Goal: Transaction & Acquisition: Purchase product/service

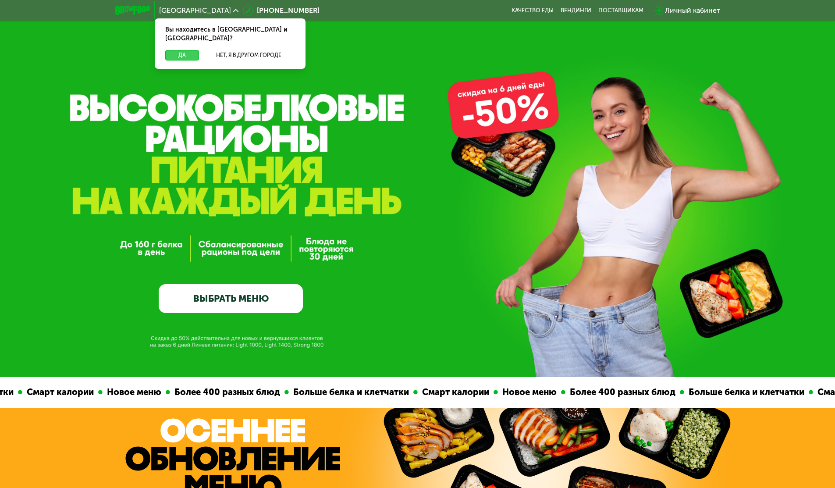
click at [171, 50] on button "Да" at bounding box center [182, 55] width 34 height 11
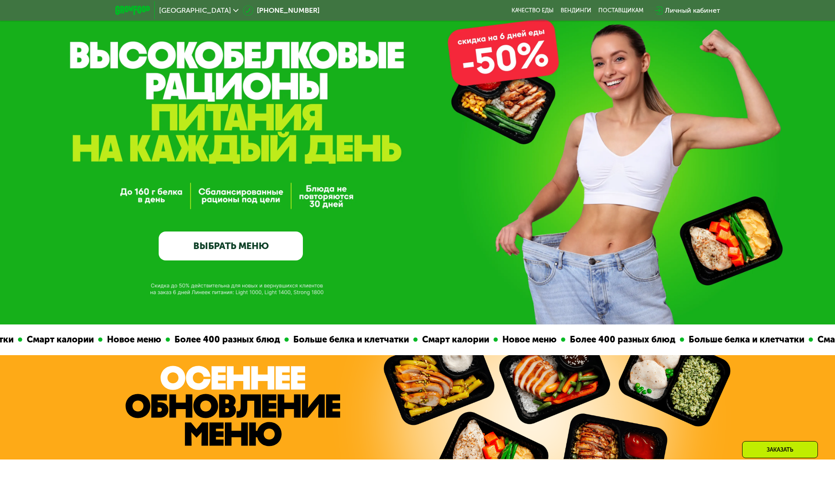
click at [240, 252] on link "ВЫБРАТЬ МЕНЮ" at bounding box center [231, 245] width 144 height 29
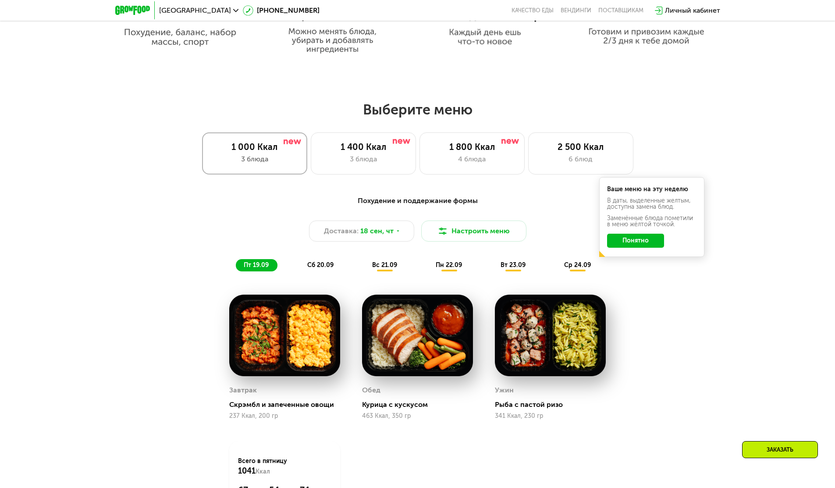
scroll to position [727, 0]
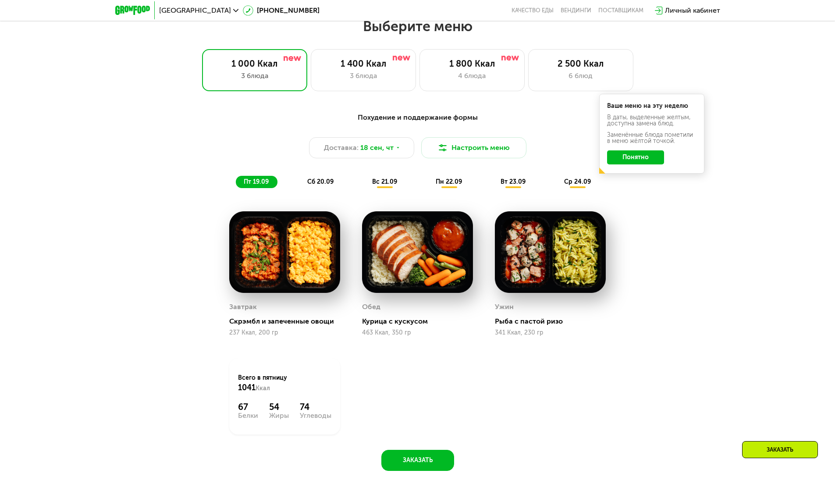
click at [457, 293] on img at bounding box center [417, 252] width 111 height 82
click at [423, 268] on img at bounding box center [417, 252] width 111 height 82
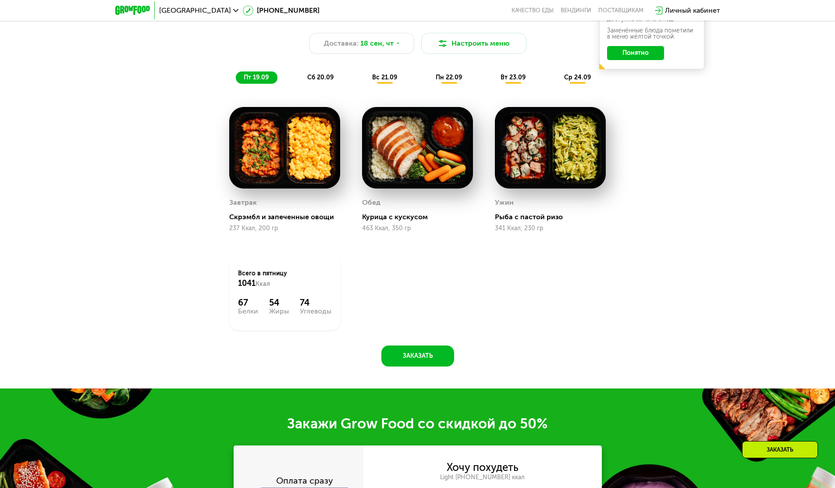
scroll to position [832, 0]
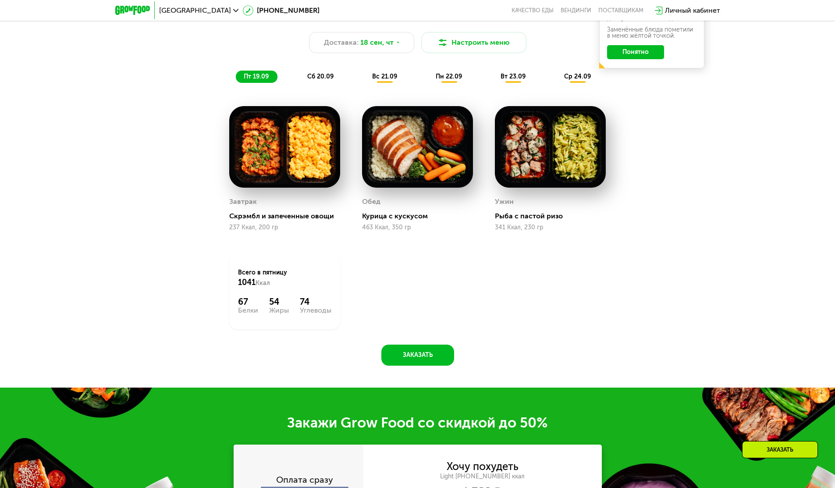
click at [654, 53] on button "Понятно" at bounding box center [635, 52] width 57 height 14
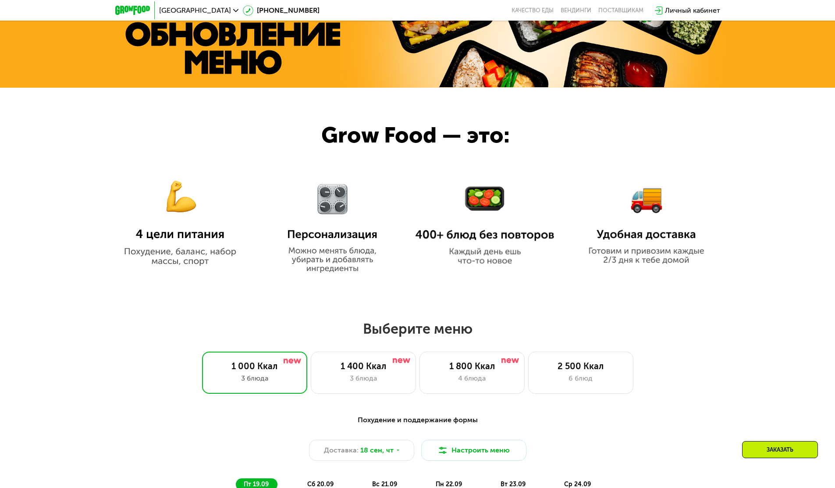
scroll to position [516, 0]
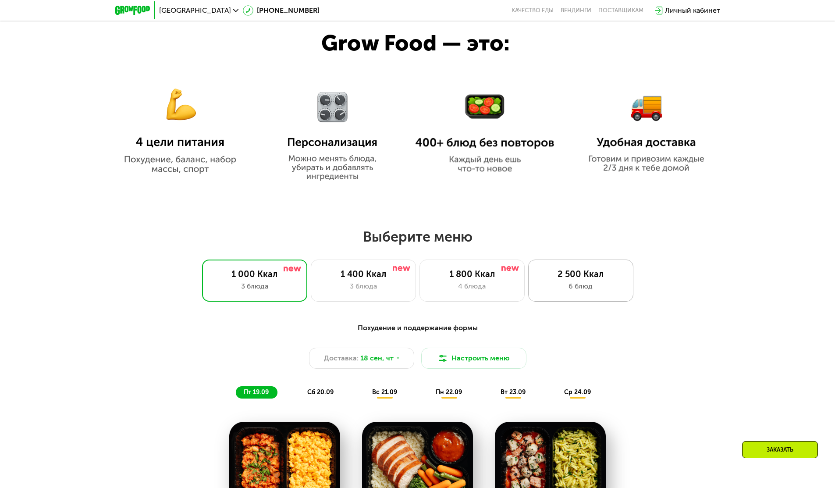
click at [580, 278] on div "2 500 Ккал" at bounding box center [581, 274] width 87 height 11
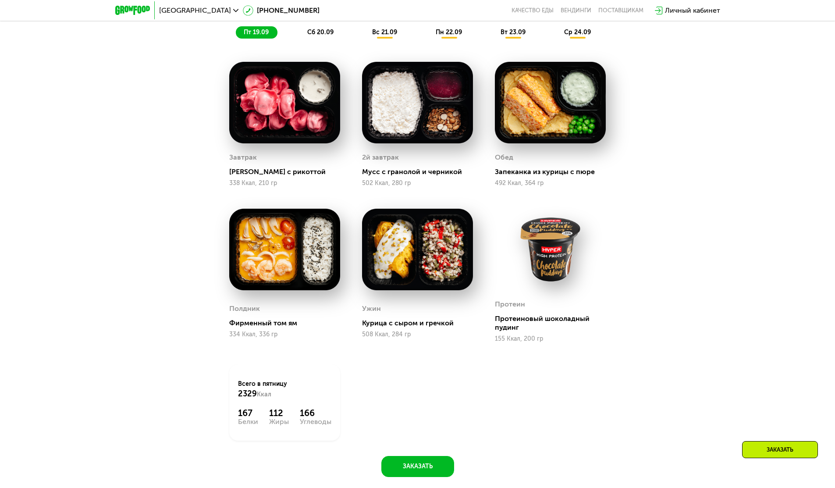
scroll to position [832, 0]
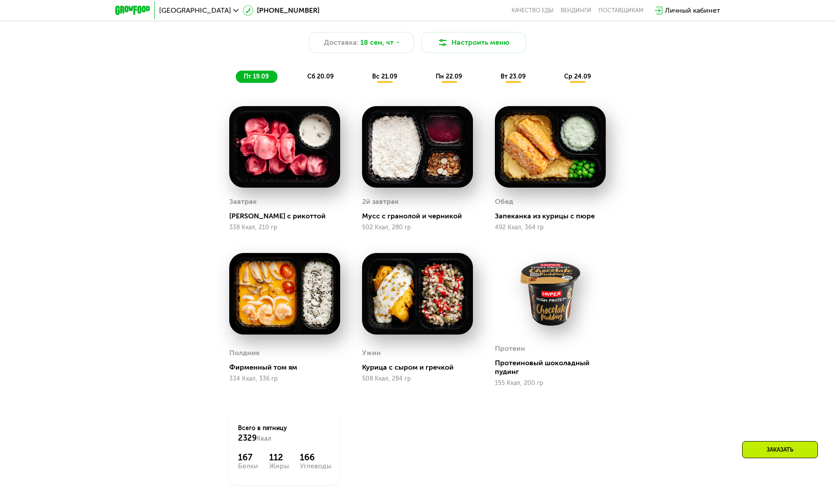
click at [518, 74] on div "вт 23.09" at bounding box center [514, 77] width 42 height 12
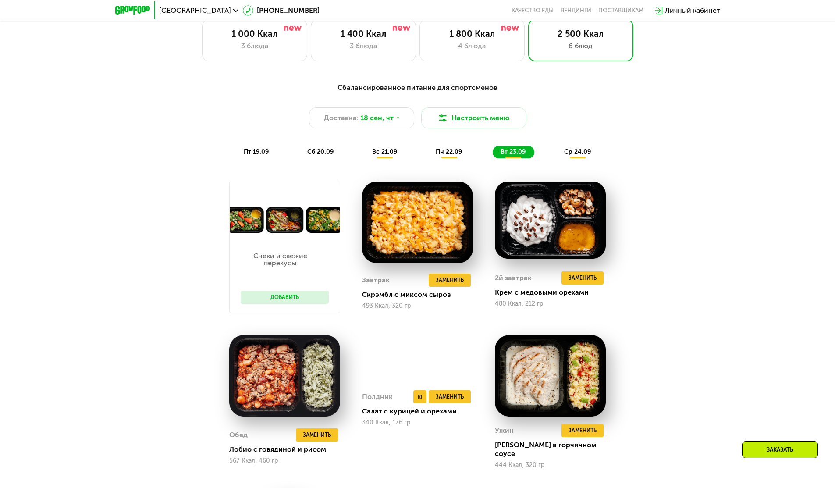
scroll to position [622, 0]
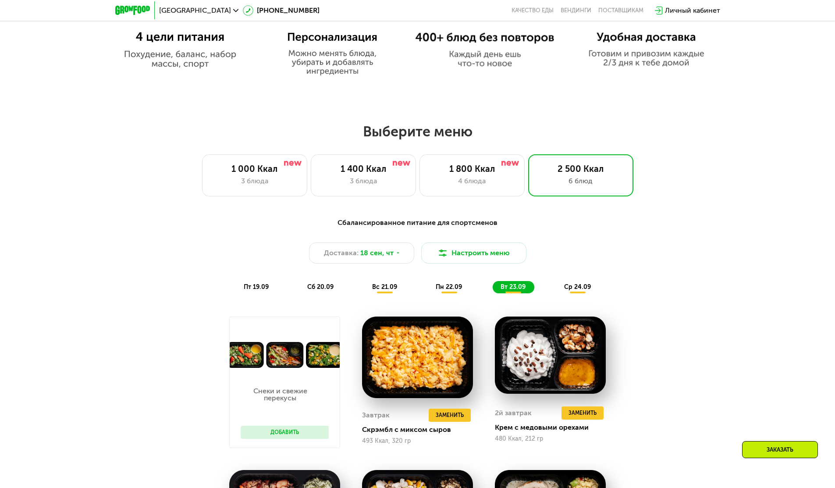
click at [262, 289] on span "пт 19.09" at bounding box center [256, 286] width 25 height 7
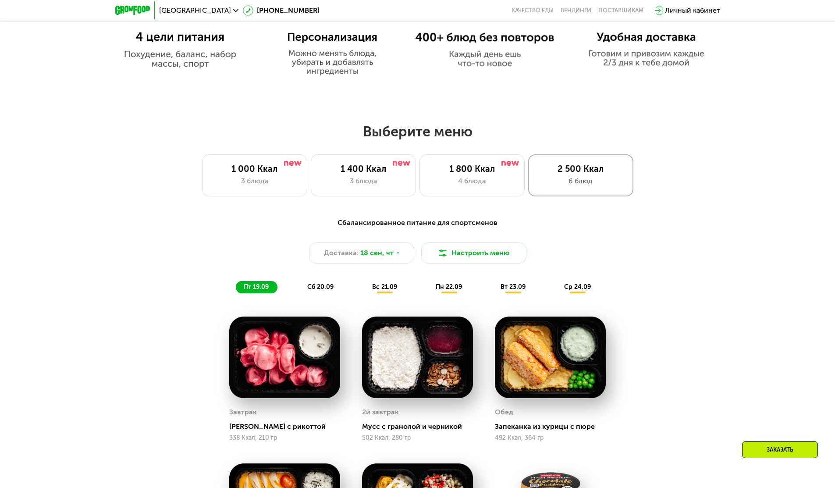
click at [562, 174] on div "2 500 Ккал" at bounding box center [581, 169] width 87 height 11
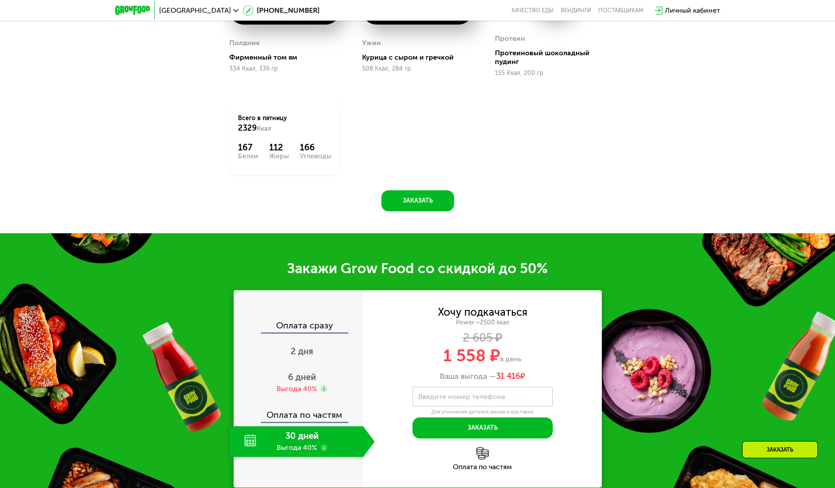
scroll to position [1253, 0]
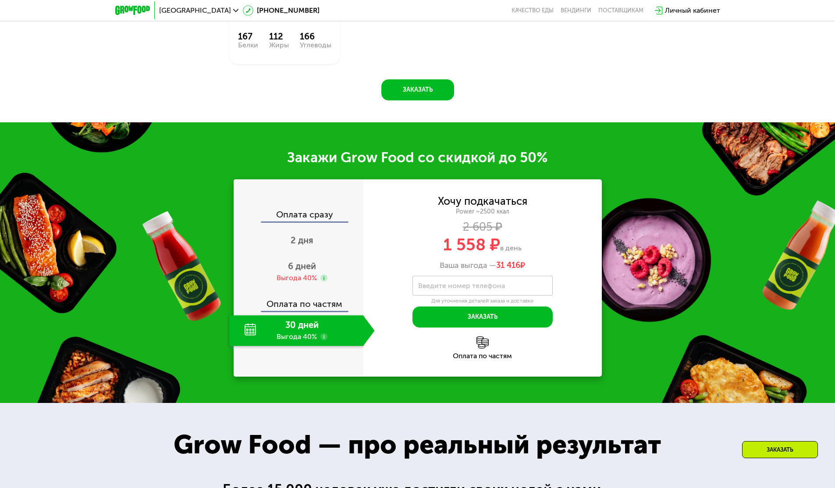
click at [327, 337] on icon at bounding box center [323, 336] width 7 height 7
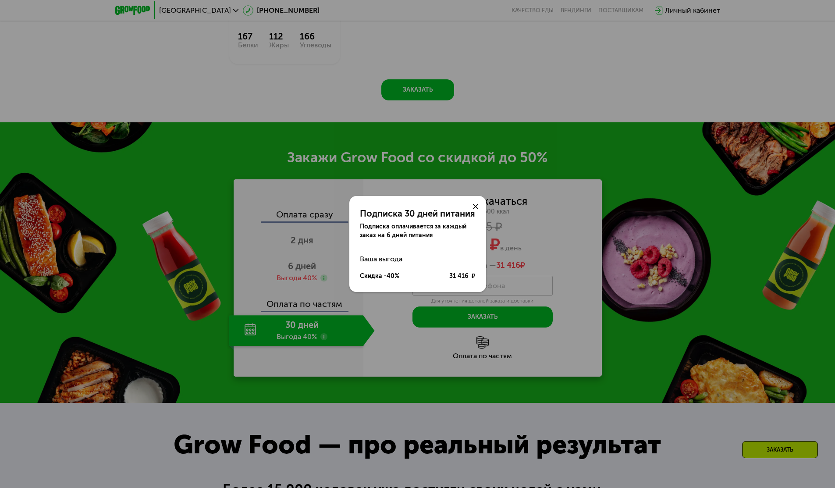
click at [476, 206] on icon at bounding box center [475, 206] width 5 height 5
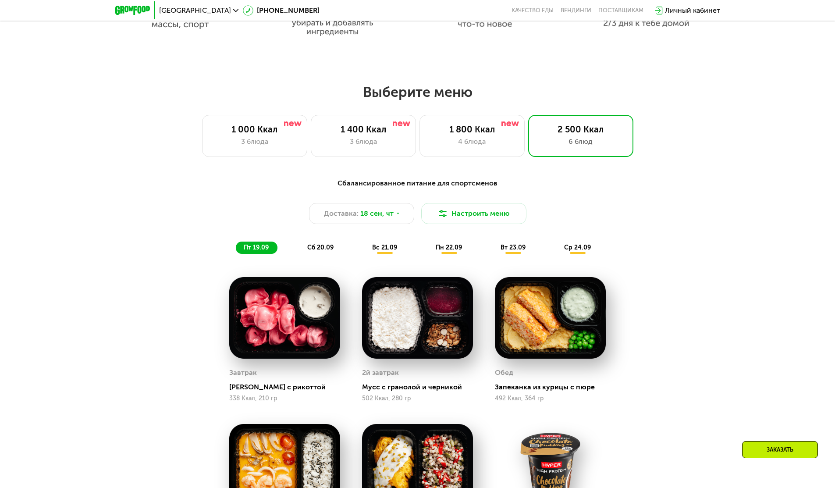
scroll to position [659, 0]
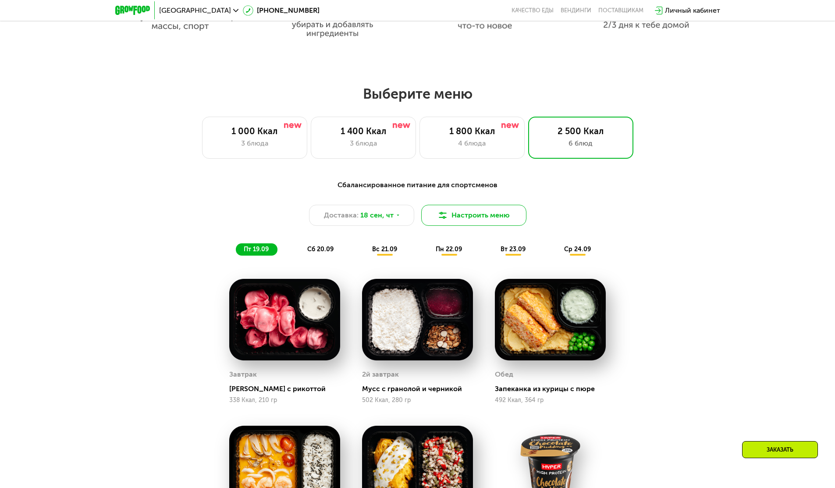
click at [453, 223] on button "Настроить меню" at bounding box center [473, 215] width 105 height 21
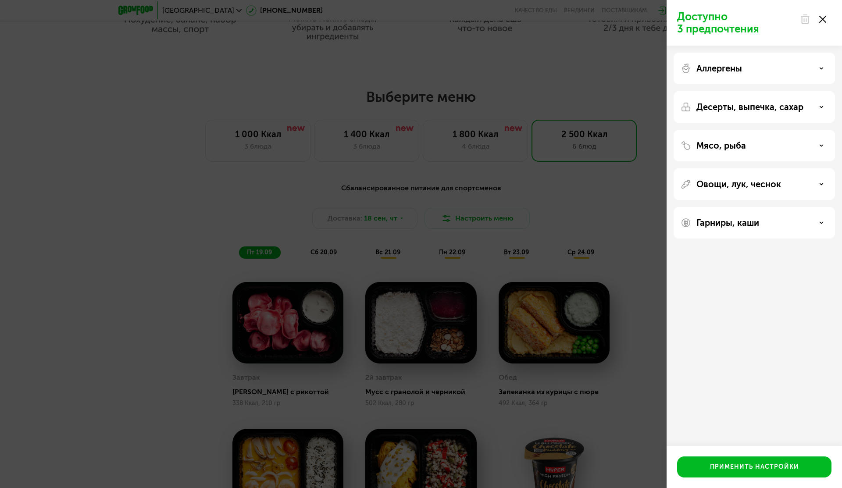
click at [772, 70] on div "Аллергены" at bounding box center [753, 68] width 147 height 11
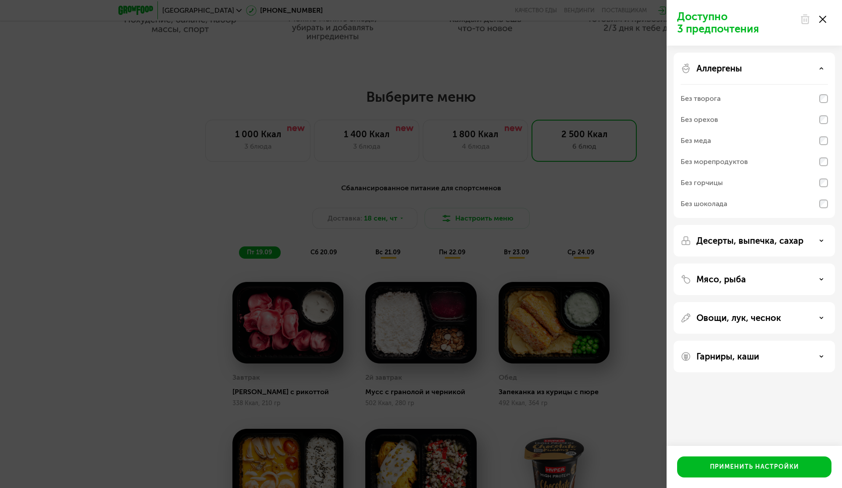
click at [772, 70] on div "Аллергены" at bounding box center [753, 68] width 147 height 11
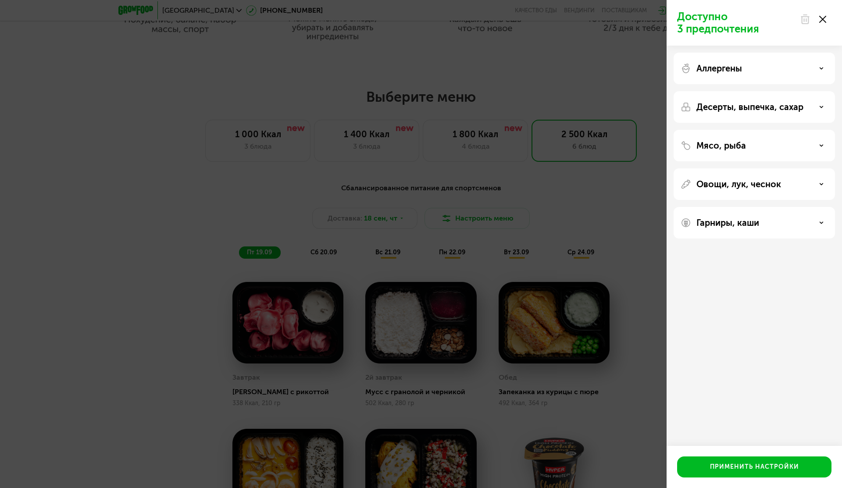
click at [751, 112] on div "Десерты, выпечка, сахар" at bounding box center [753, 107] width 161 height 32
click at [749, 107] on p "Десерты, выпечка, сахар" at bounding box center [749, 107] width 107 height 11
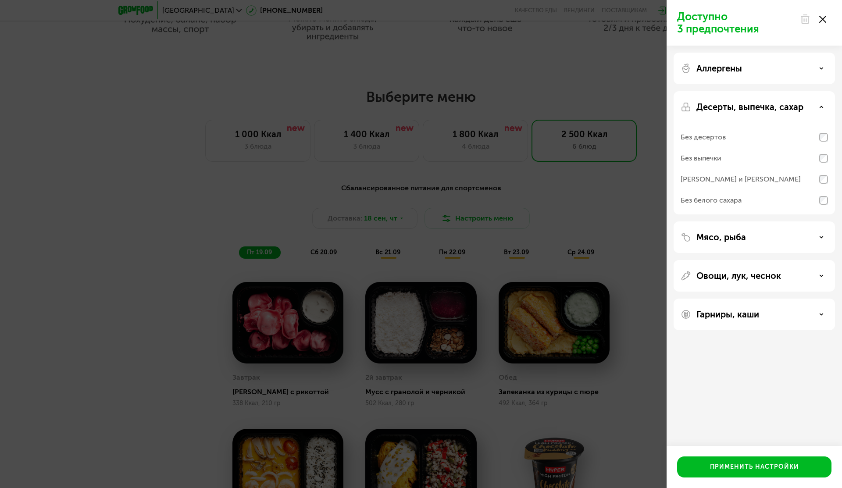
click at [749, 107] on p "Десерты, выпечка, сахар" at bounding box center [749, 107] width 107 height 11
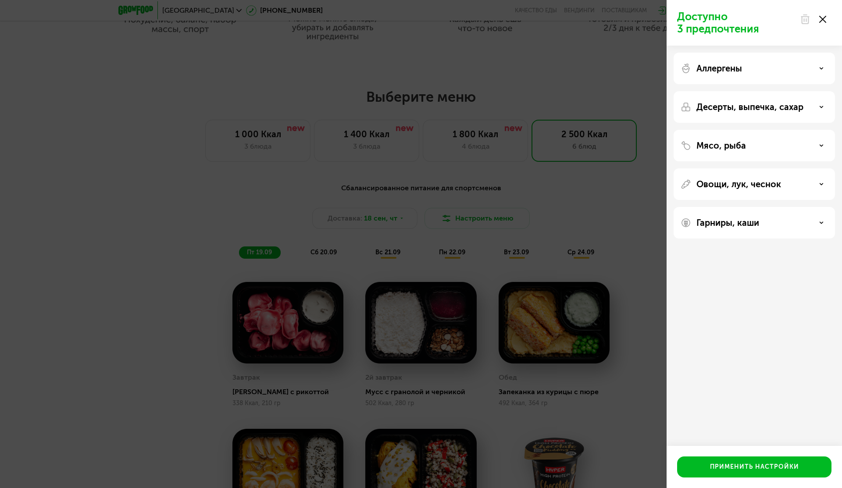
click at [751, 147] on div "Мясо, рыба" at bounding box center [753, 145] width 147 height 11
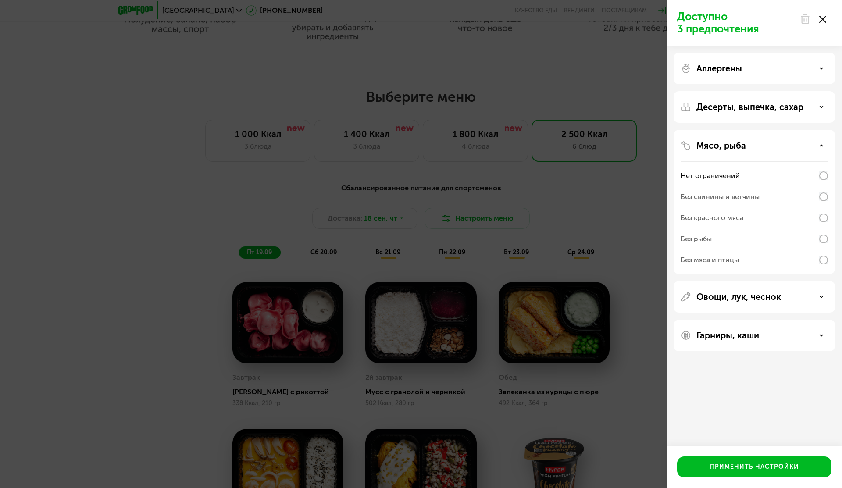
click at [751, 147] on div "Мясо, рыба" at bounding box center [753, 145] width 147 height 11
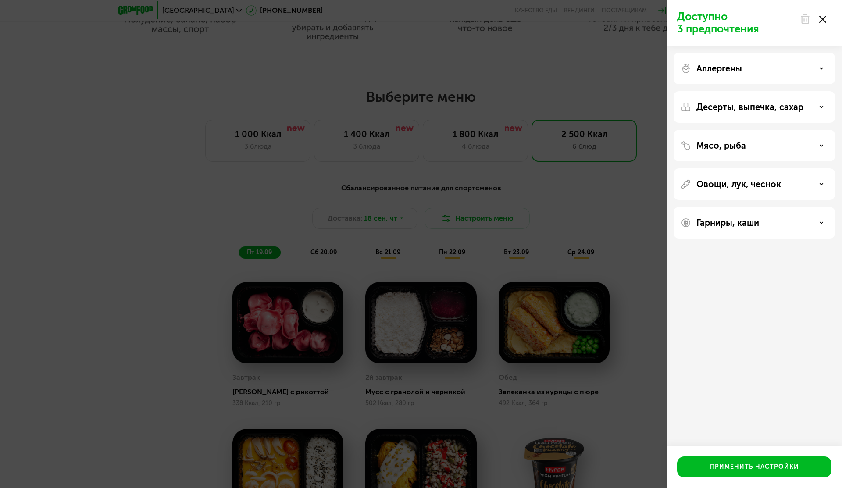
click at [743, 178] on div "Овощи, лук, чеснок" at bounding box center [753, 184] width 161 height 32
click at [743, 185] on p "Овощи, лук, чеснок" at bounding box center [738, 184] width 85 height 11
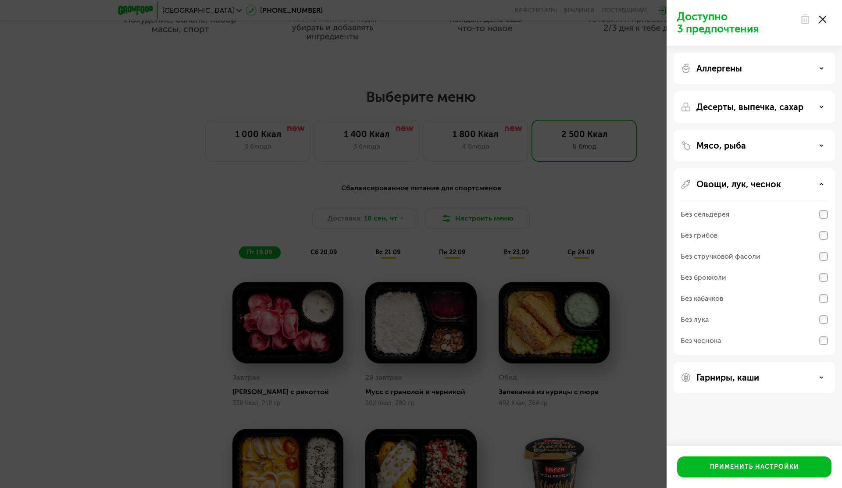
click at [743, 185] on p "Овощи, лук, чеснок" at bounding box center [738, 184] width 85 height 11
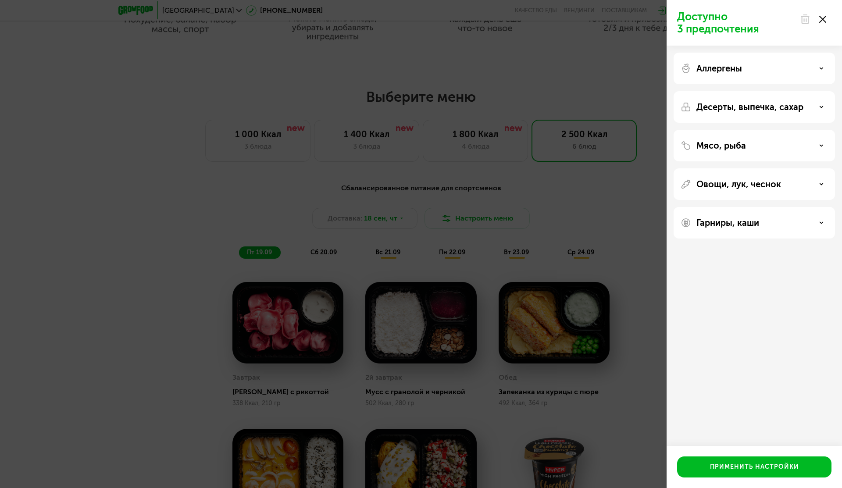
click at [736, 221] on p "Гарниры, каши" at bounding box center [727, 222] width 63 height 11
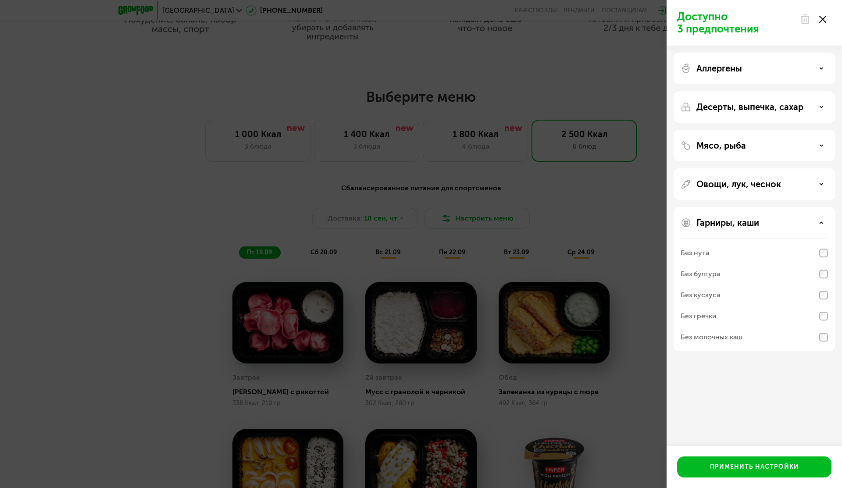
click at [736, 221] on p "Гарниры, каши" at bounding box center [727, 222] width 63 height 11
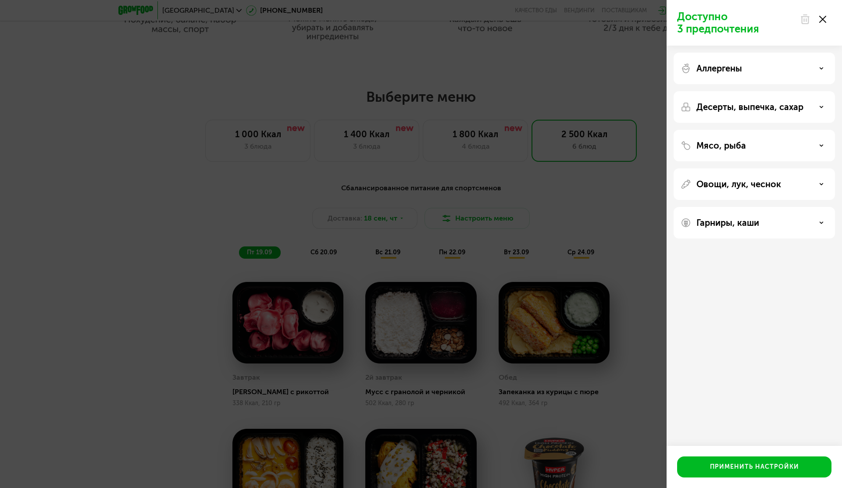
click at [824, 21] on use at bounding box center [822, 19] width 7 height 7
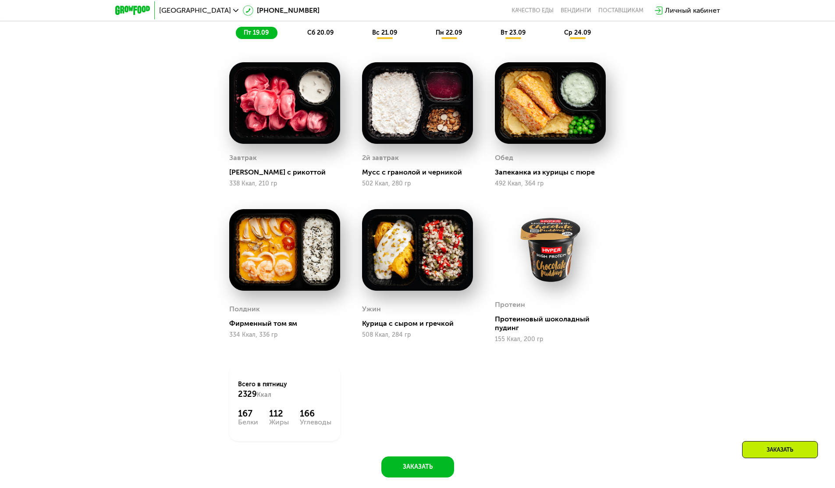
scroll to position [765, 0]
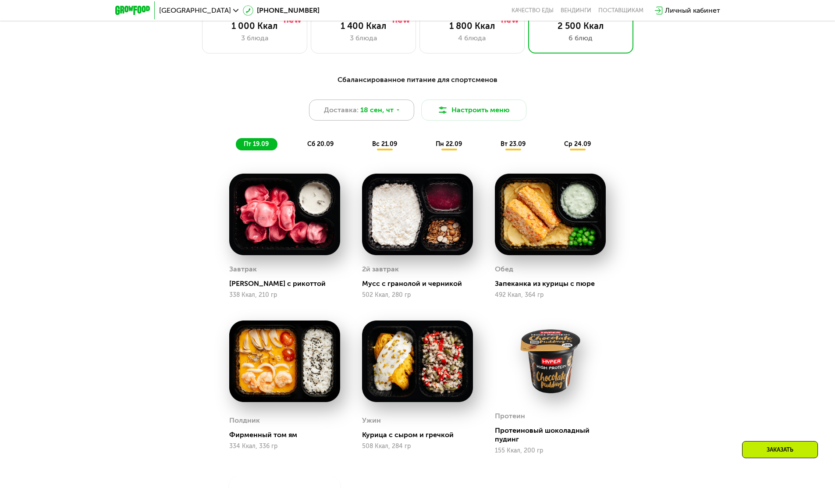
click at [389, 112] on span "18 сен, чт" at bounding box center [376, 110] width 33 height 11
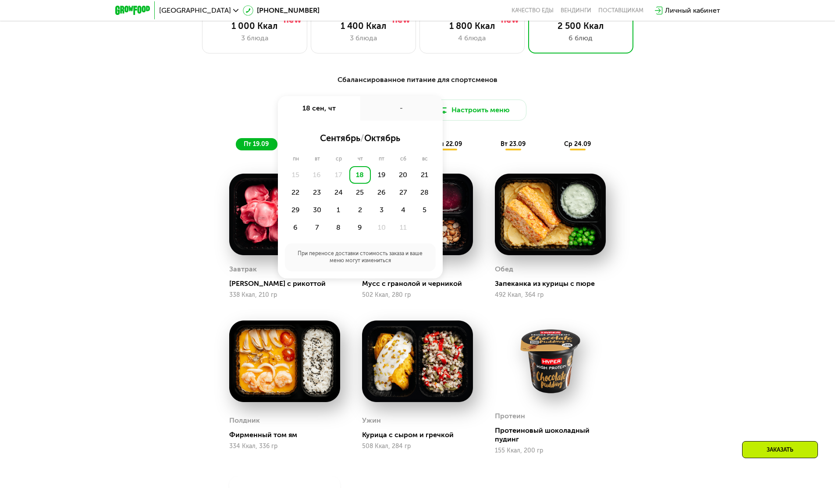
click at [277, 85] on div "Сбалансированное питание для спортсменов" at bounding box center [417, 80] width 519 height 11
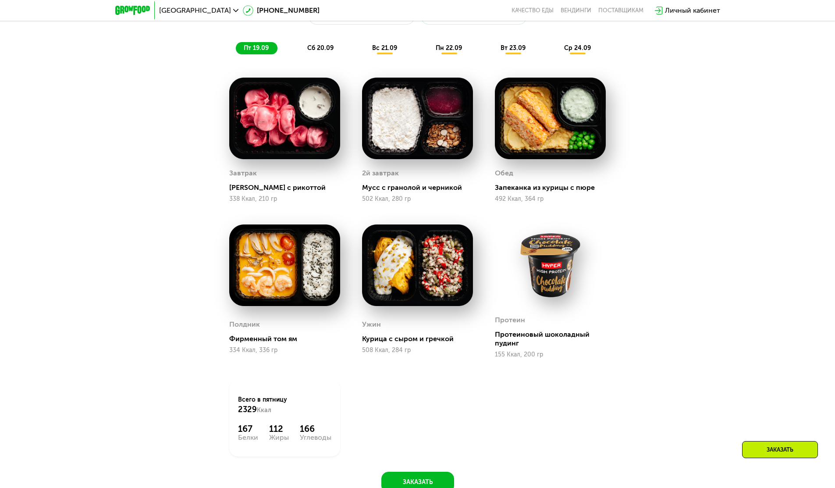
scroll to position [922, 0]
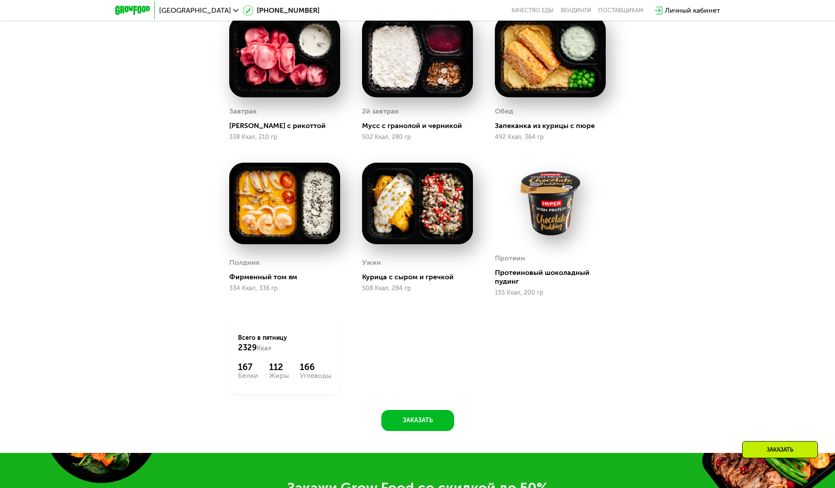
click at [551, 207] on img at bounding box center [550, 204] width 111 height 82
click at [524, 276] on div "Протеиновый шоколадный пудинг" at bounding box center [554, 277] width 118 height 18
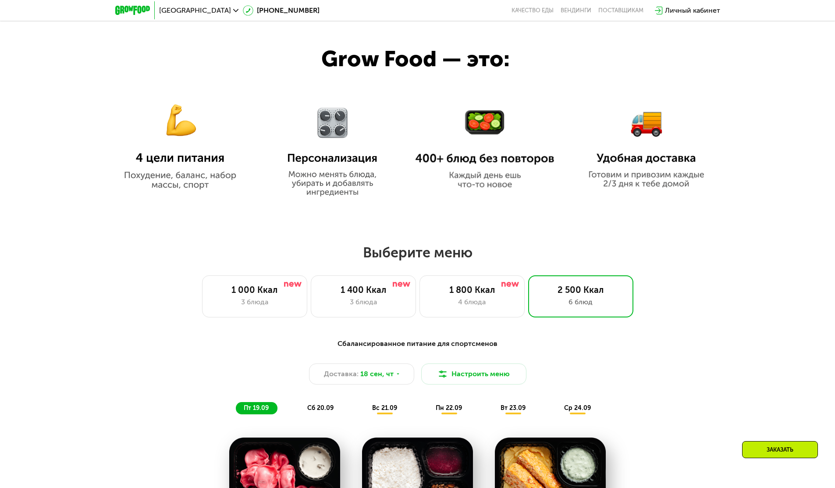
scroll to position [631, 0]
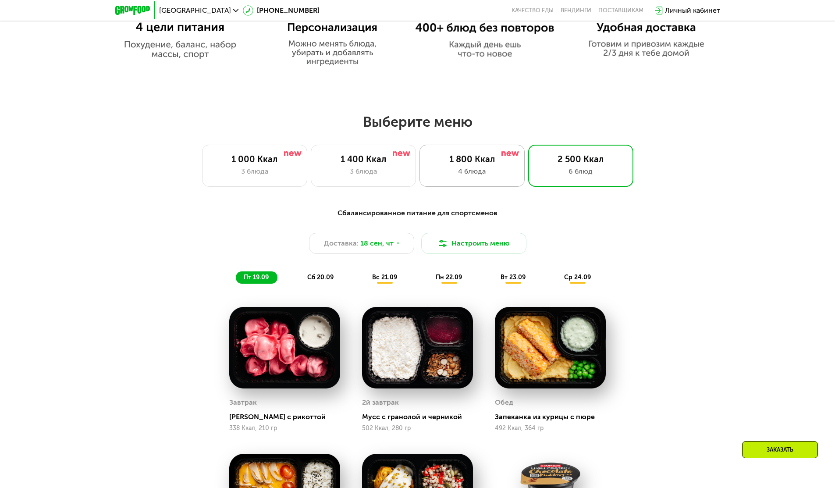
click at [467, 164] on div "1 800 Ккал" at bounding box center [472, 159] width 87 height 11
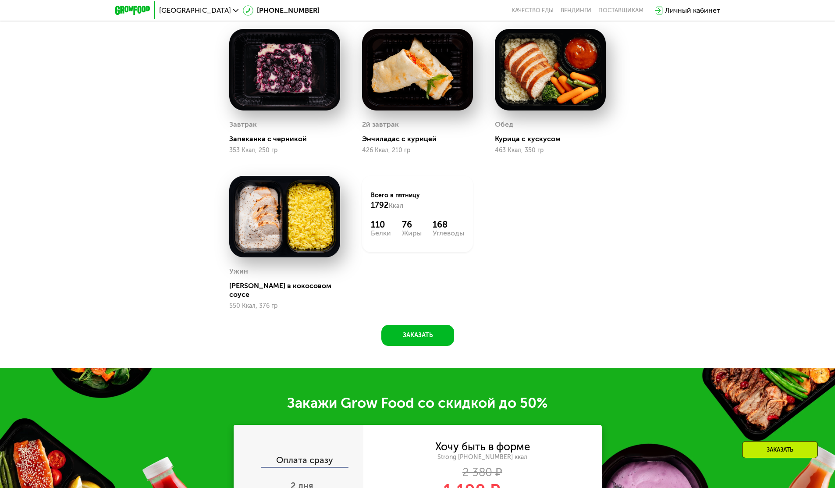
scroll to position [646, 0]
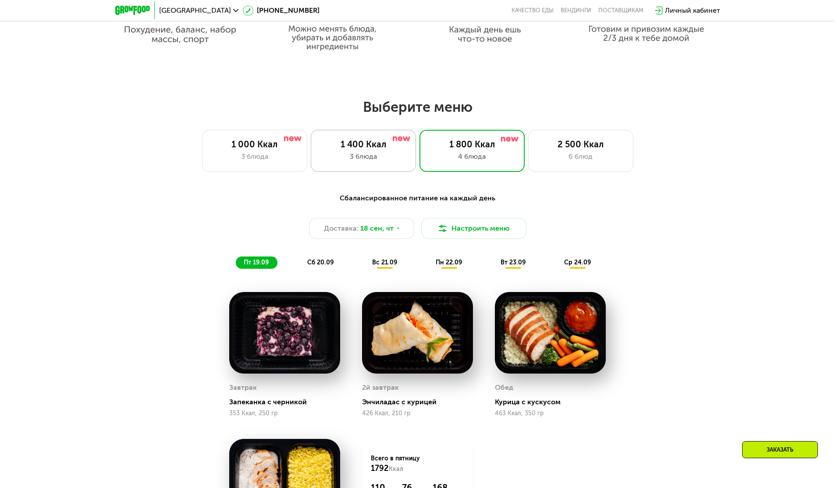
click at [379, 149] on div "1 400 Ккал" at bounding box center [363, 144] width 87 height 11
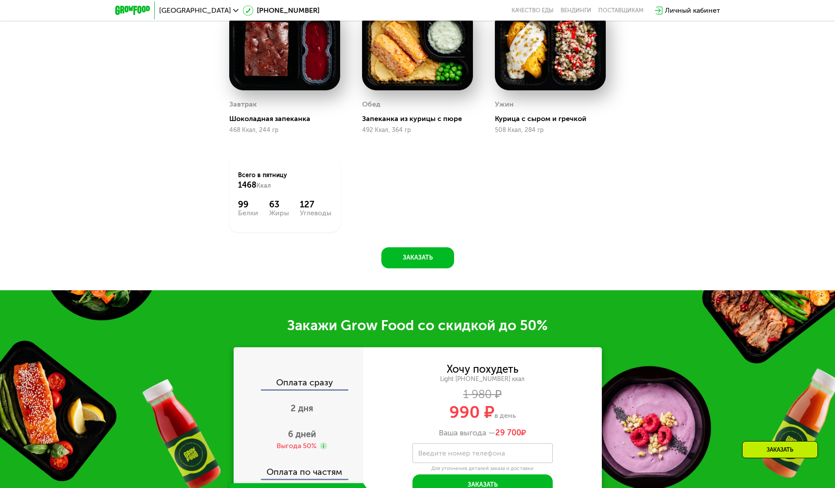
scroll to position [1084, 0]
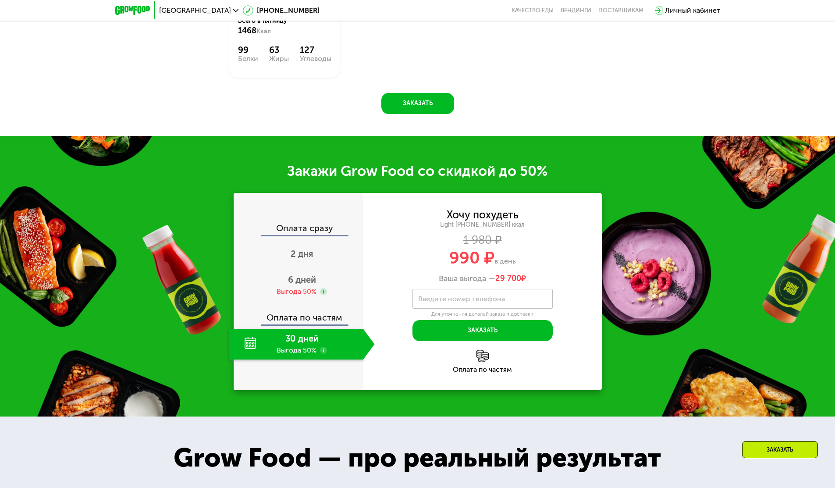
drag, startPoint x: 500, startPoint y: 281, endPoint x: 529, endPoint y: 286, distance: 29.0
click at [529, 284] on div "Ваша выгода — 29 700 ₽" at bounding box center [482, 279] width 239 height 10
click at [298, 280] on span "6 дней" at bounding box center [302, 279] width 28 height 11
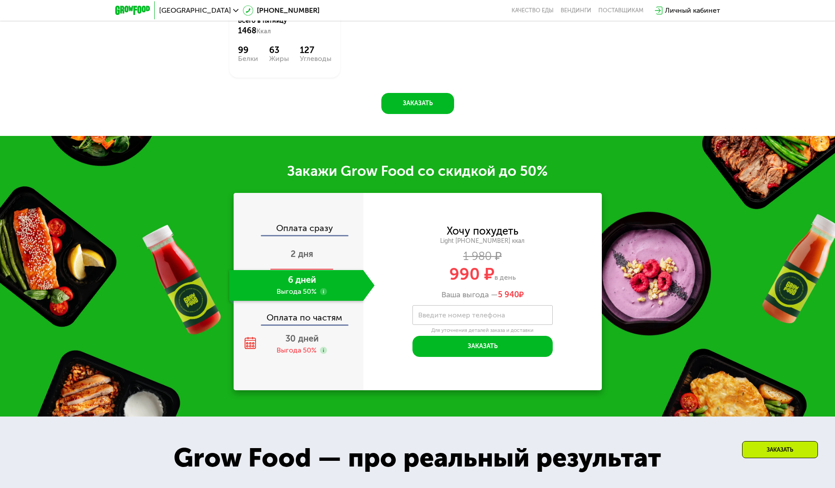
click at [311, 250] on div "2 дня" at bounding box center [302, 254] width 146 height 31
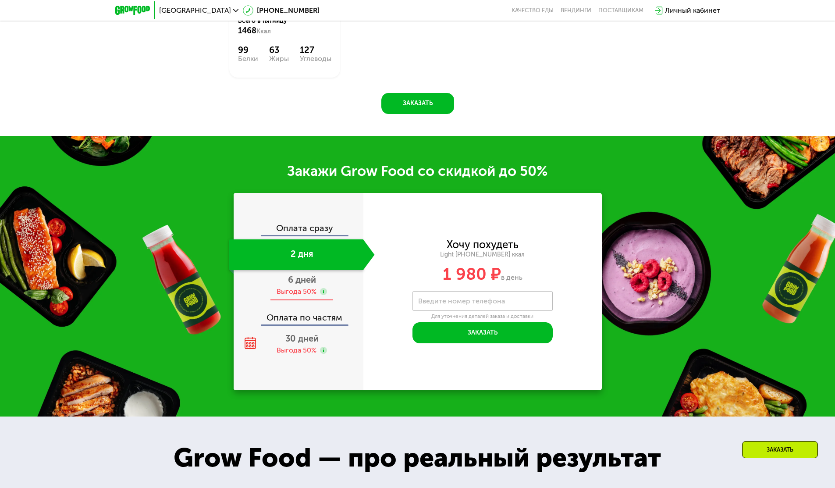
click at [308, 285] on span "6 дней" at bounding box center [302, 279] width 28 height 11
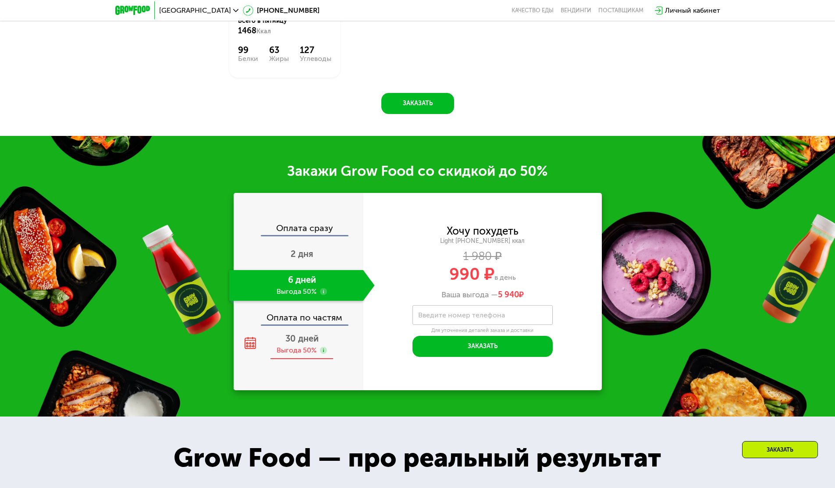
click at [303, 342] on span "30 дней" at bounding box center [301, 338] width 33 height 11
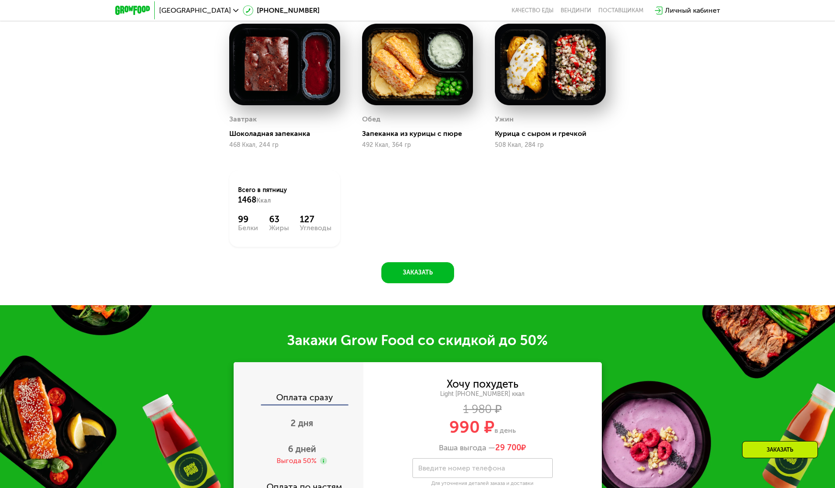
scroll to position [821, 0]
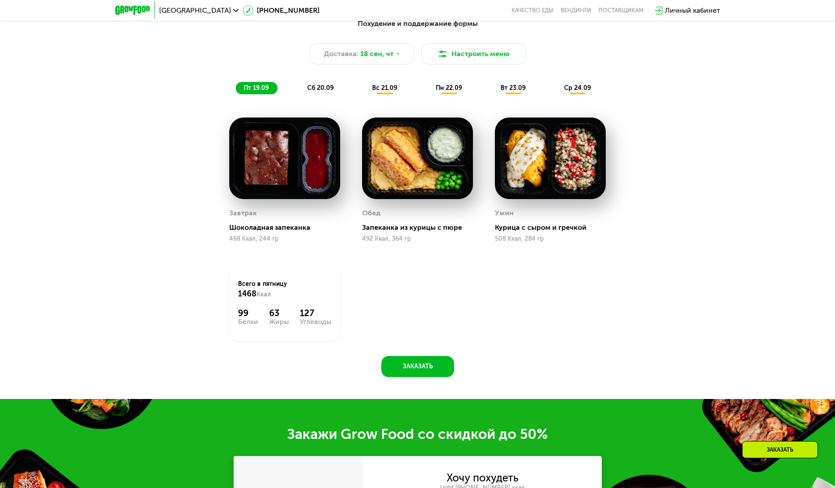
click at [318, 85] on div "сб 20.09" at bounding box center [320, 88] width 43 height 12
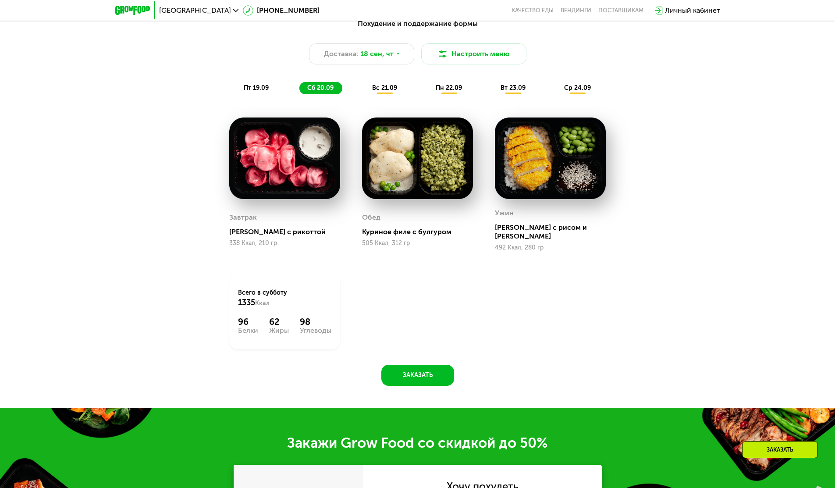
click at [372, 92] on span "вс 21.09" at bounding box center [384, 87] width 25 height 7
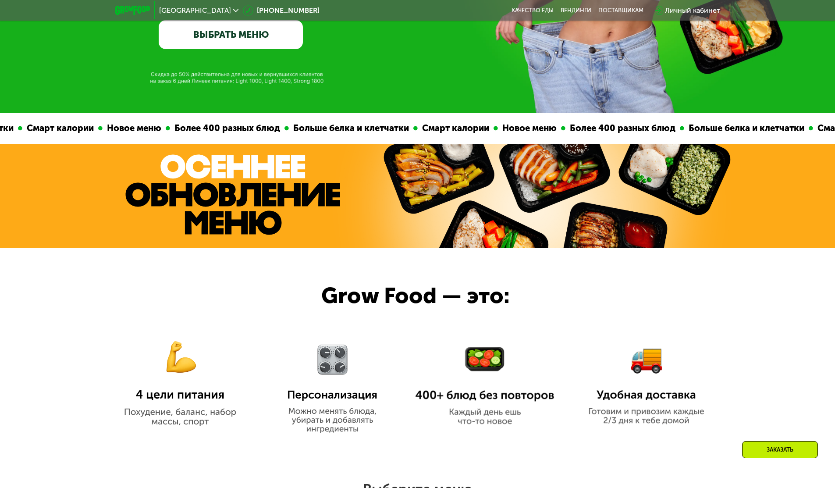
scroll to position [137, 0]
